Goal: Ask a question

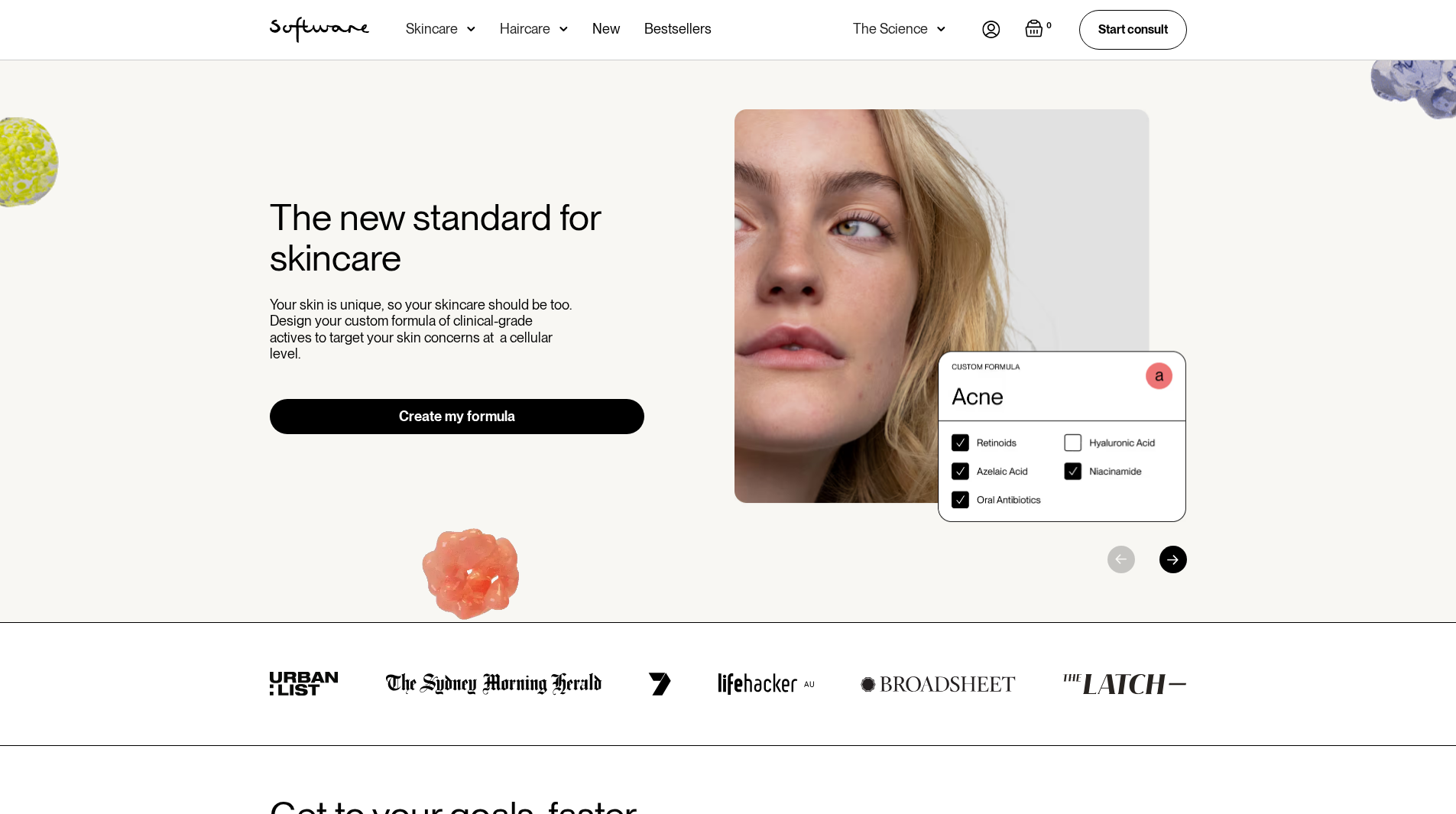
click at [990, 31] on img at bounding box center [991, 29] width 18 height 18
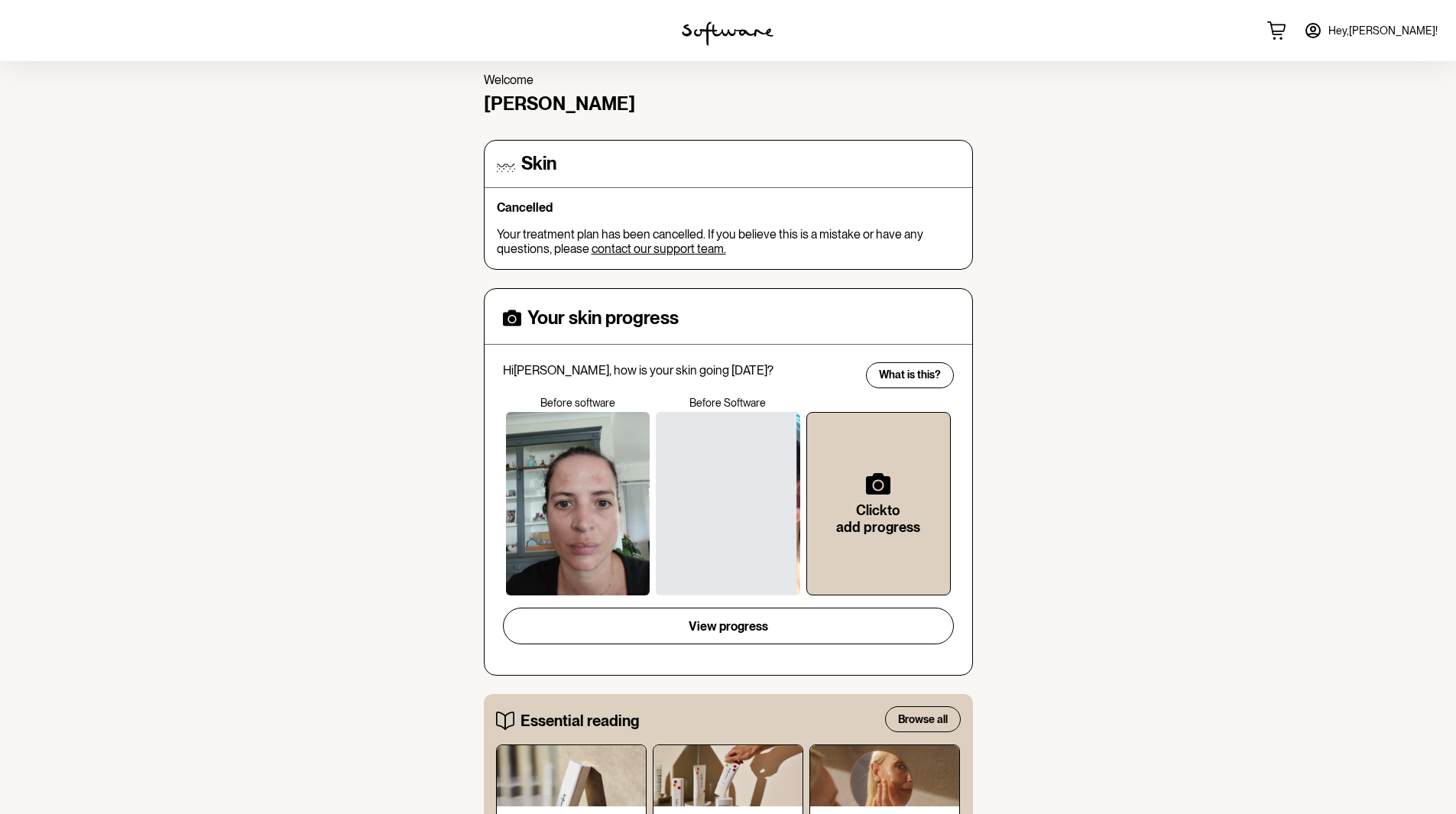
scroll to position [76, 0]
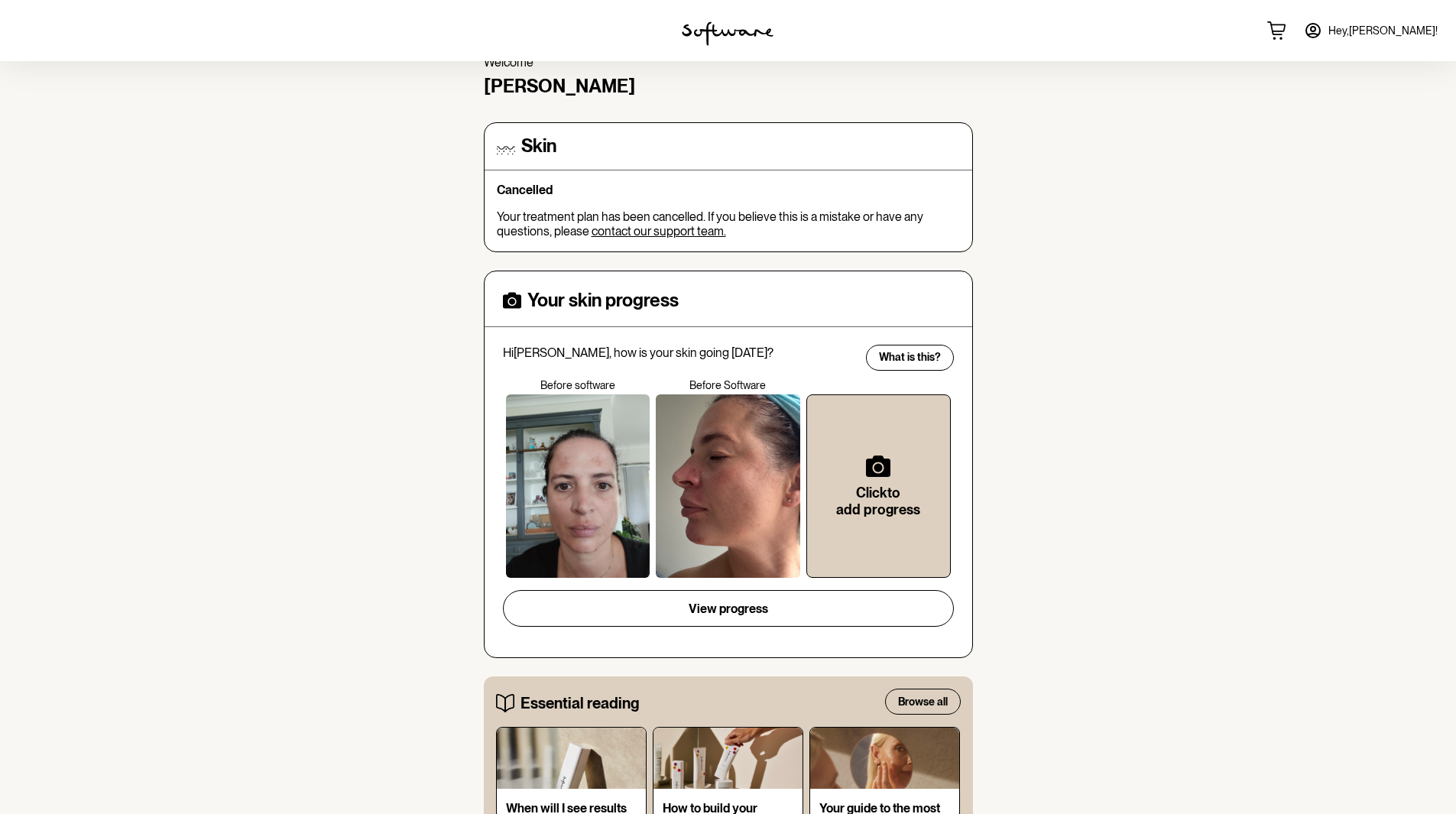
click at [658, 232] on link "contact our support team." at bounding box center [658, 231] width 135 height 14
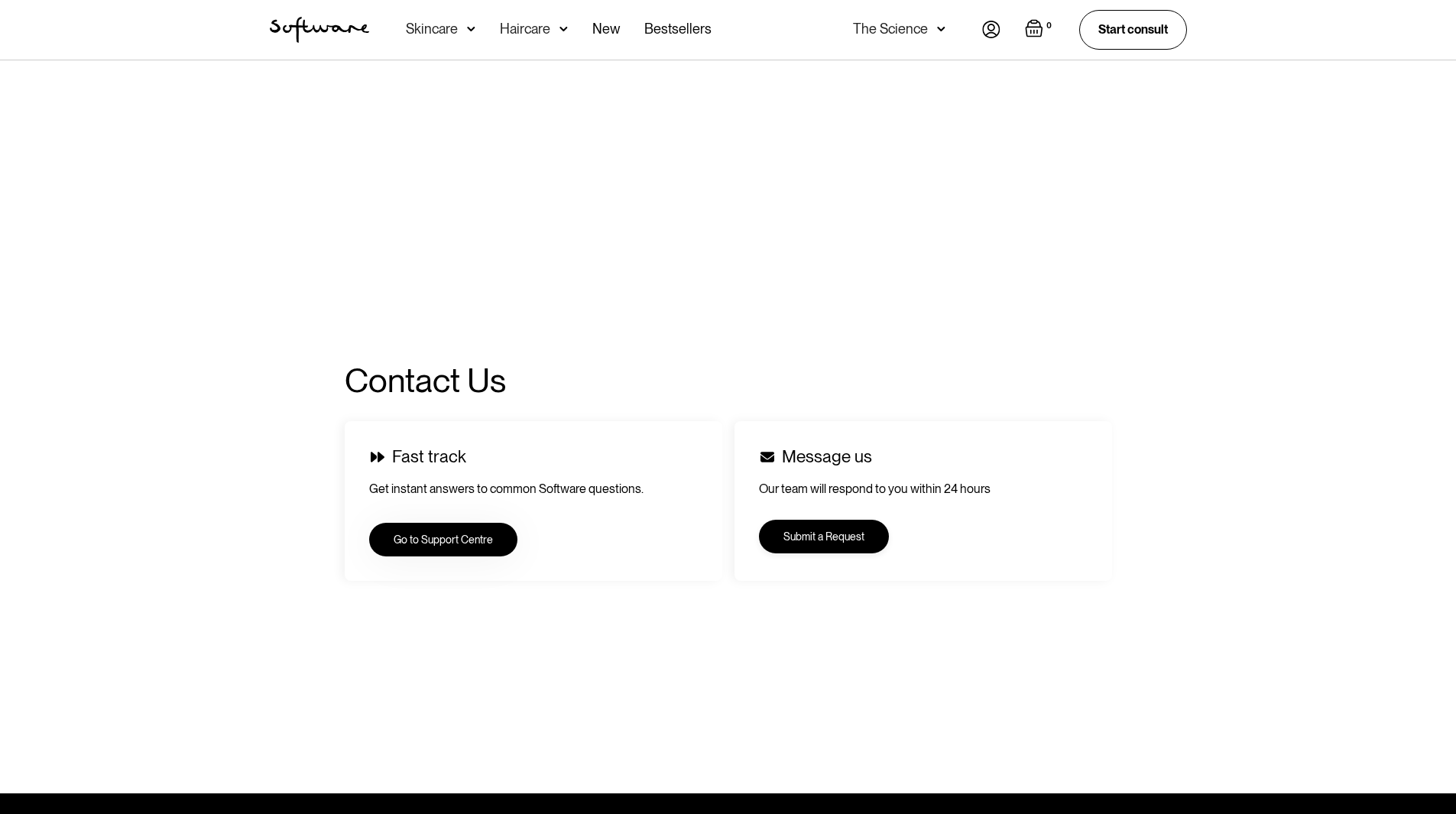
click at [872, 536] on link "Submit a Request" at bounding box center [823, 536] width 130 height 33
